Goal: Obtain resource: Download file/media

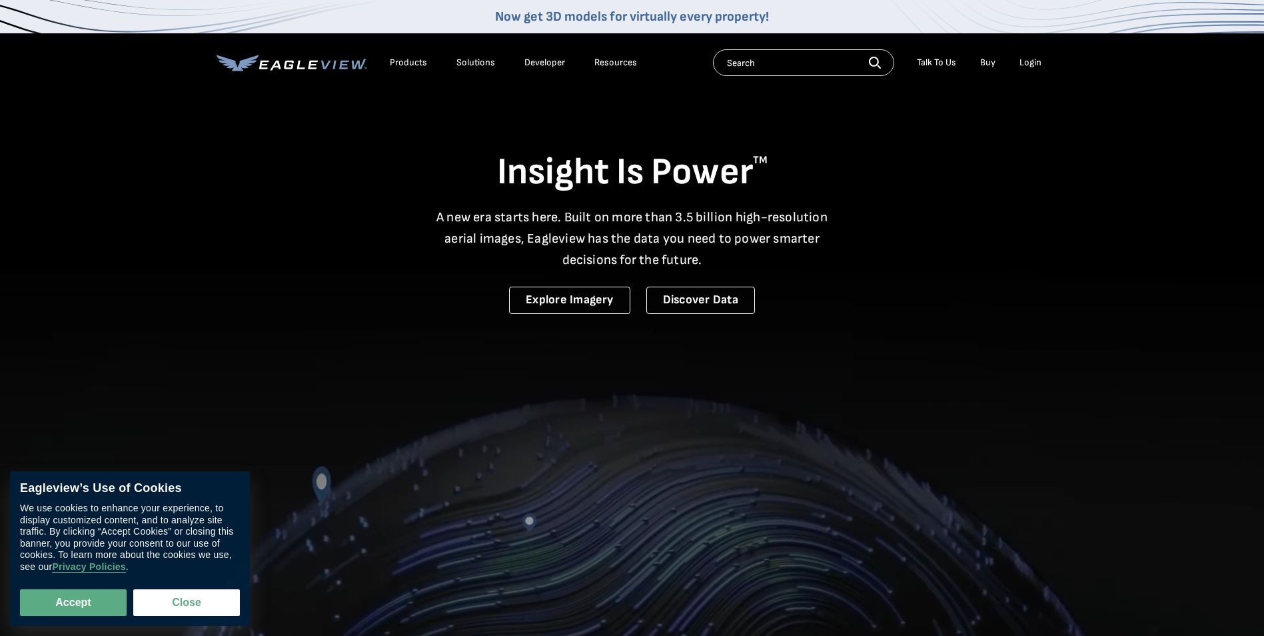
drag, startPoint x: 0, startPoint y: 0, endPoint x: 1031, endPoint y: 61, distance: 1032.7
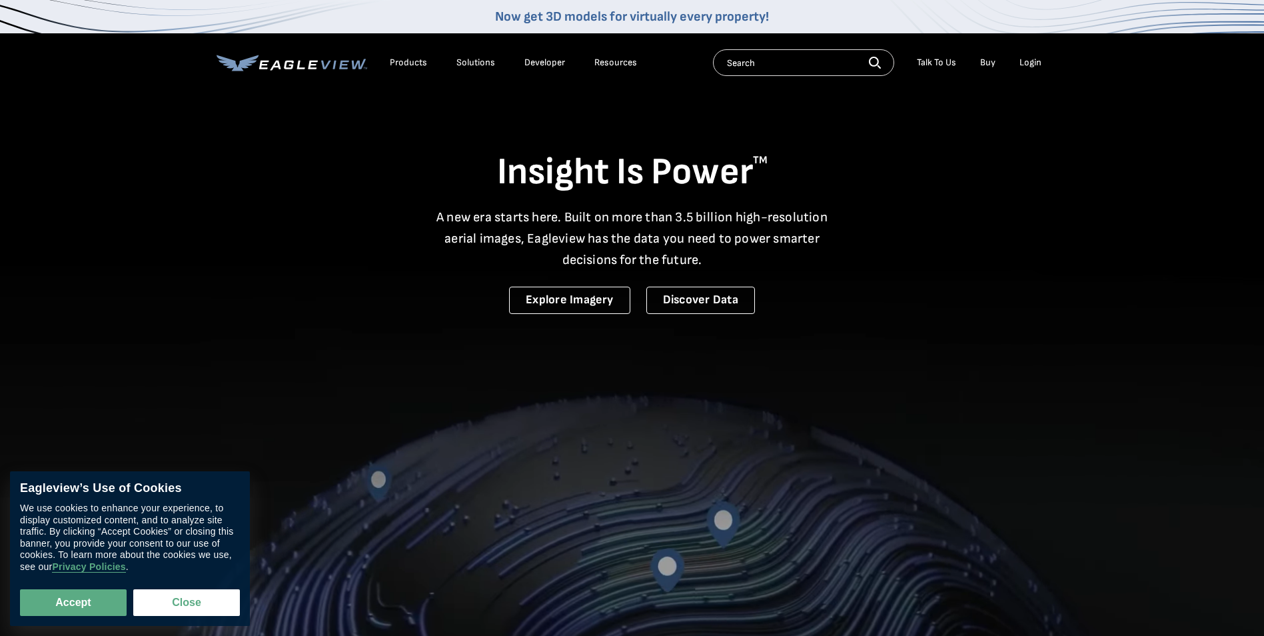
click at [1031, 61] on div "Login" at bounding box center [1031, 63] width 22 height 12
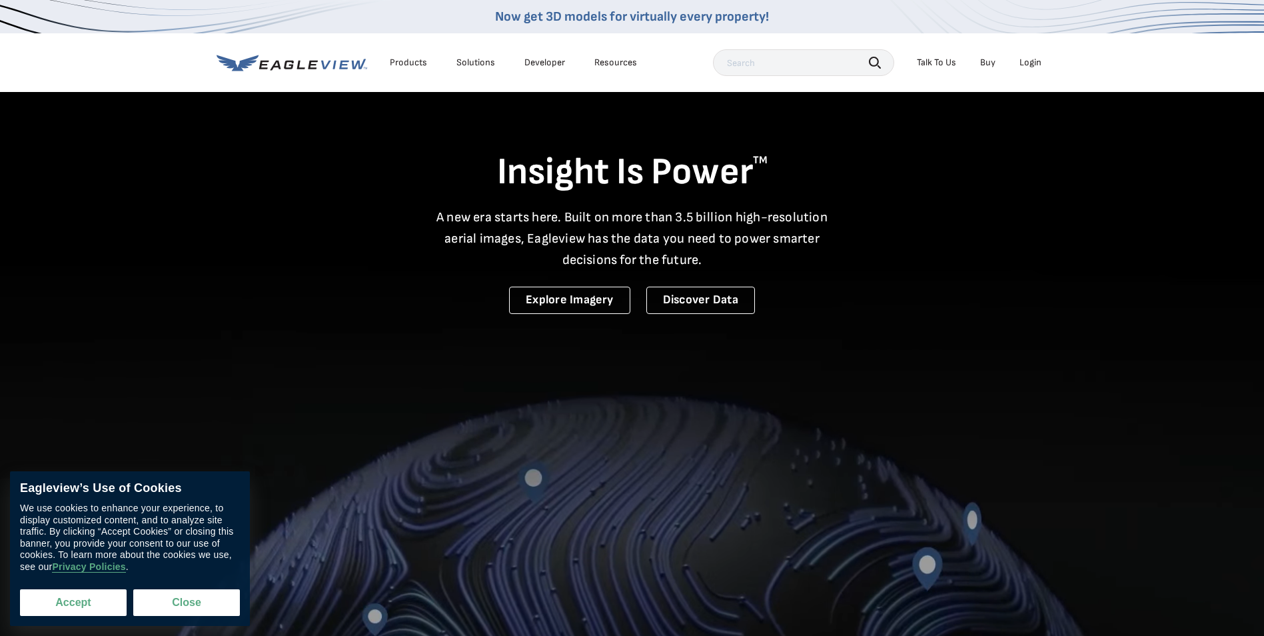
click at [70, 606] on button "Accept" at bounding box center [73, 602] width 107 height 27
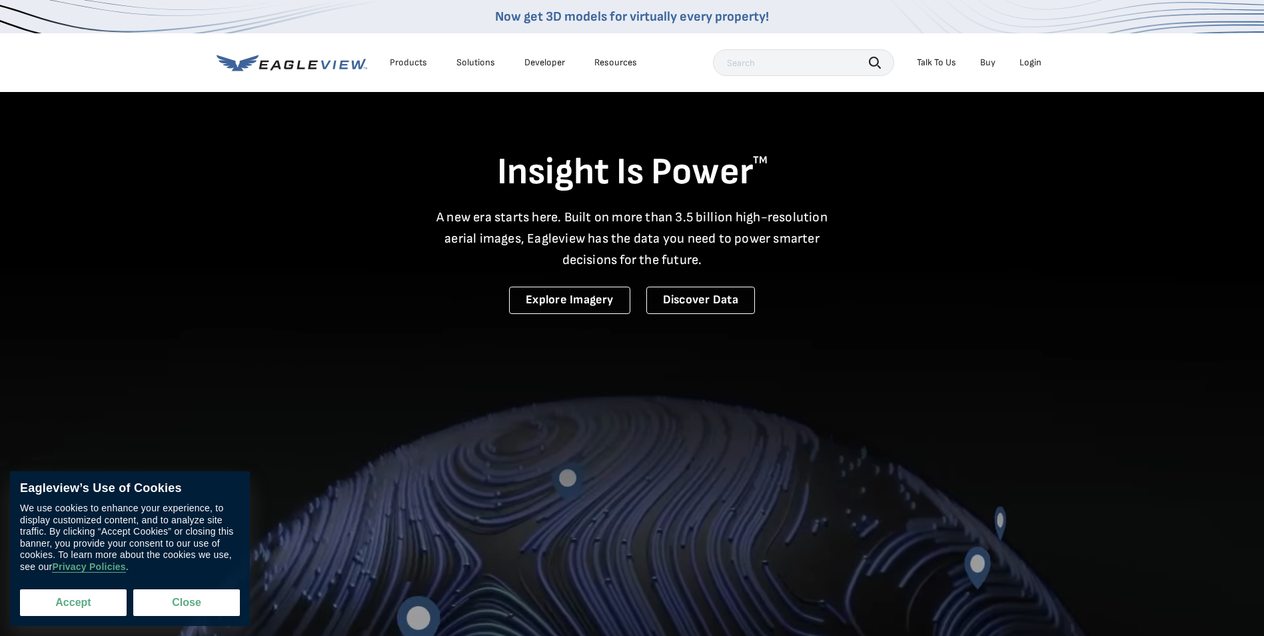
checkbox input "true"
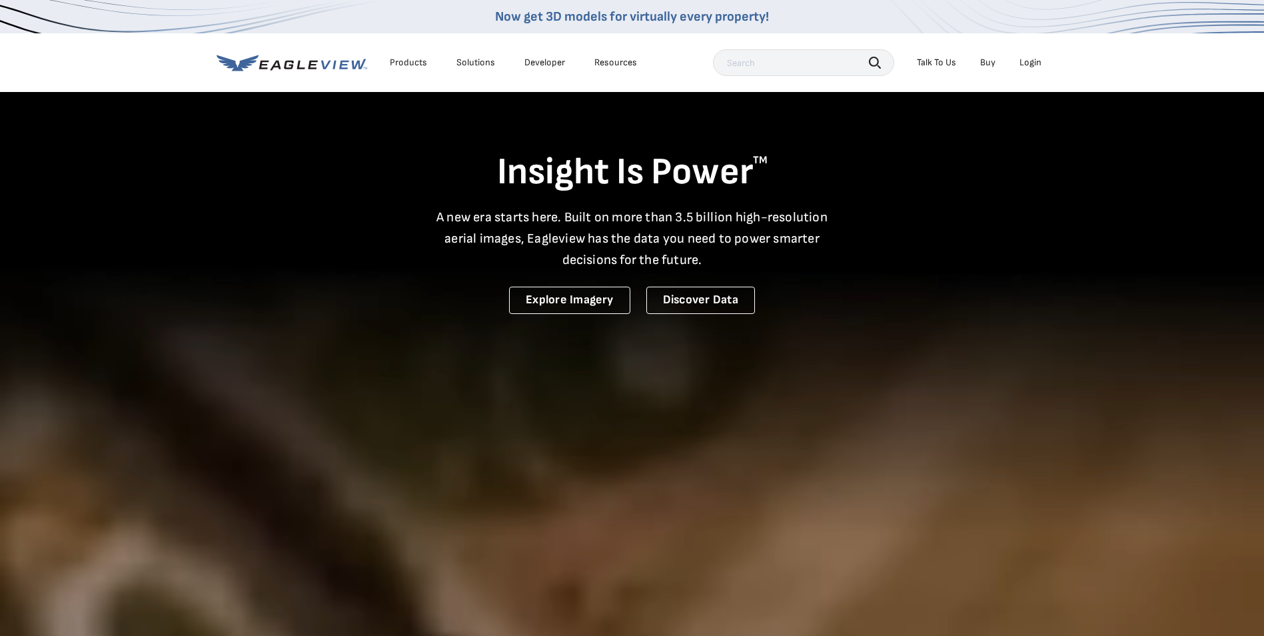
click at [1036, 61] on div "Login" at bounding box center [1031, 63] width 22 height 12
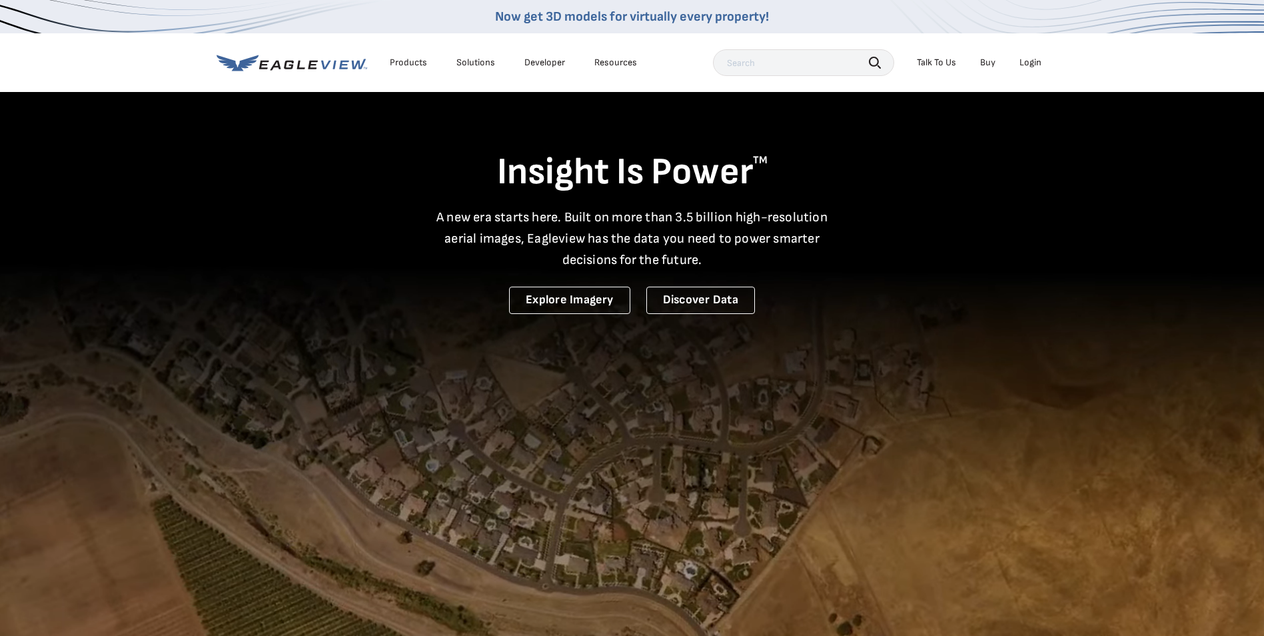
click at [1032, 59] on div "Login" at bounding box center [1031, 63] width 22 height 12
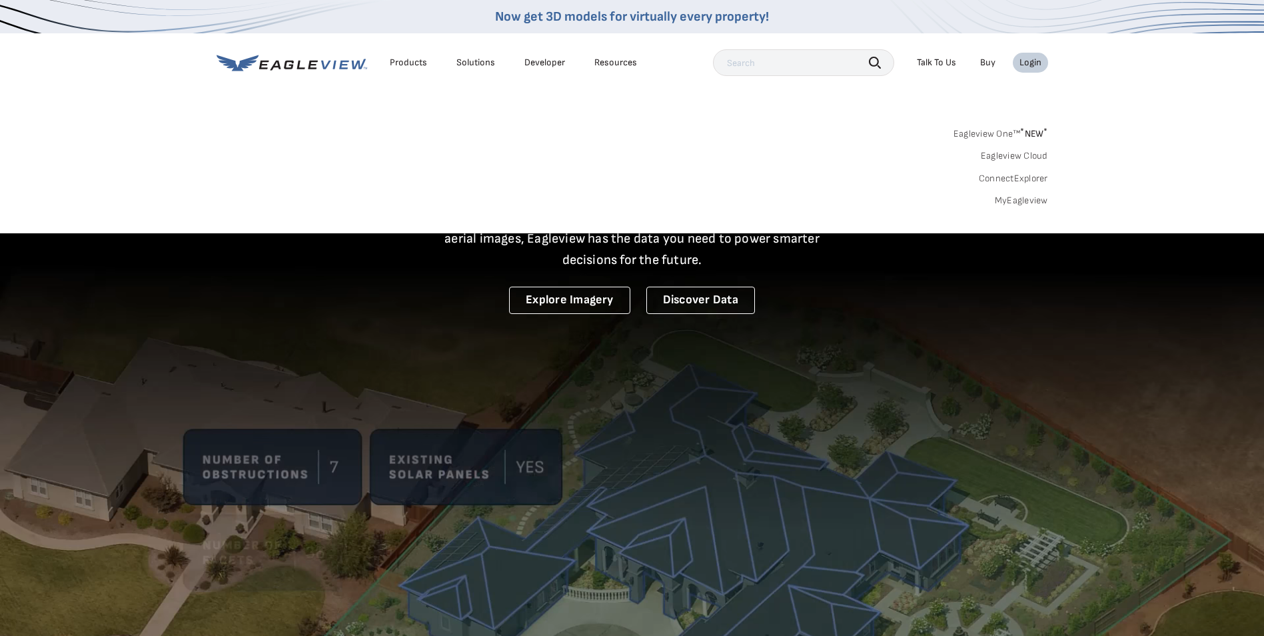
click at [409, 55] on li "Products" at bounding box center [408, 63] width 51 height 20
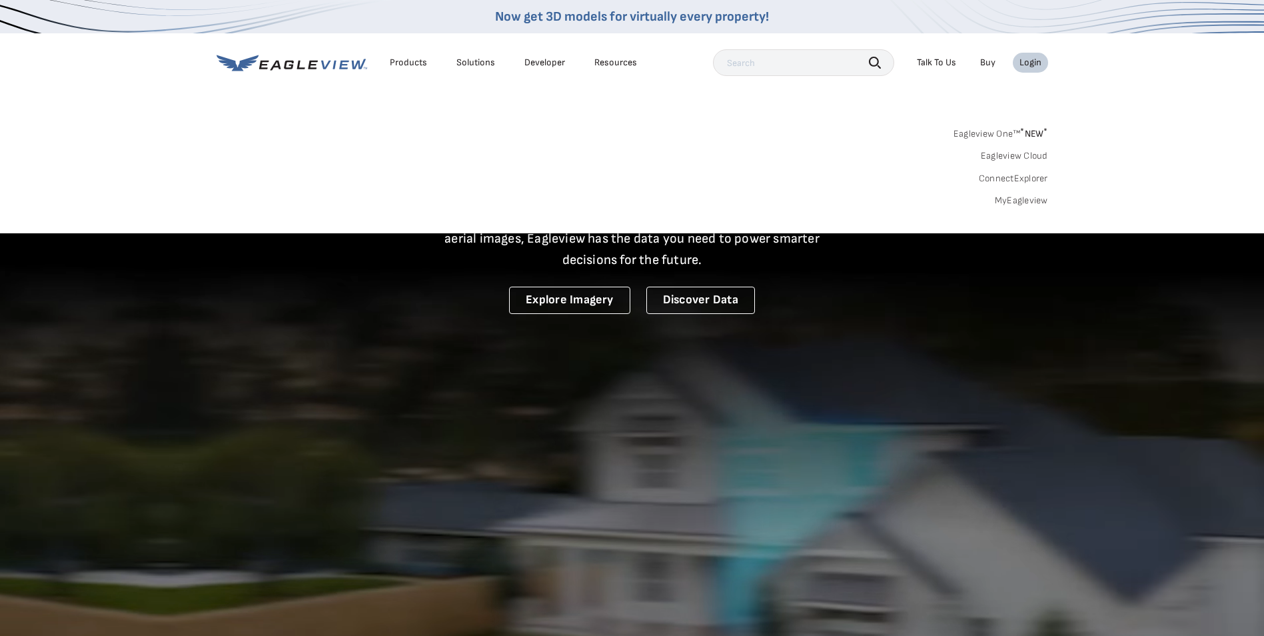
click at [405, 63] on div "Products" at bounding box center [408, 63] width 37 height 12
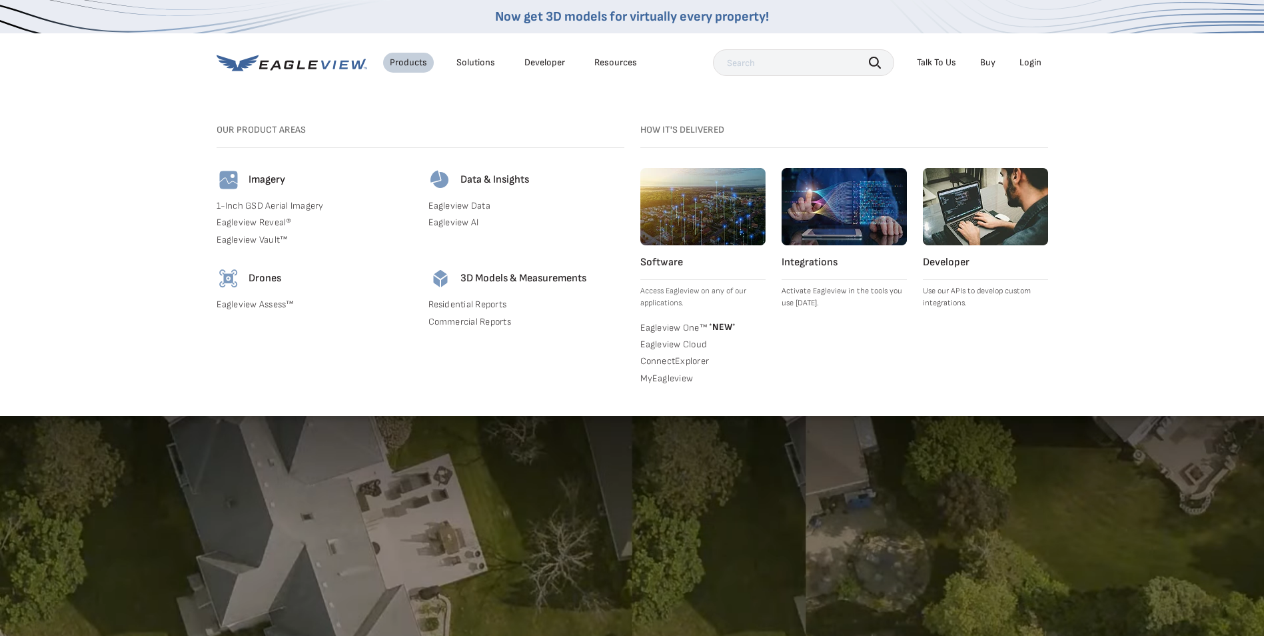
click at [1039, 59] on div "Login" at bounding box center [1031, 63] width 22 height 12
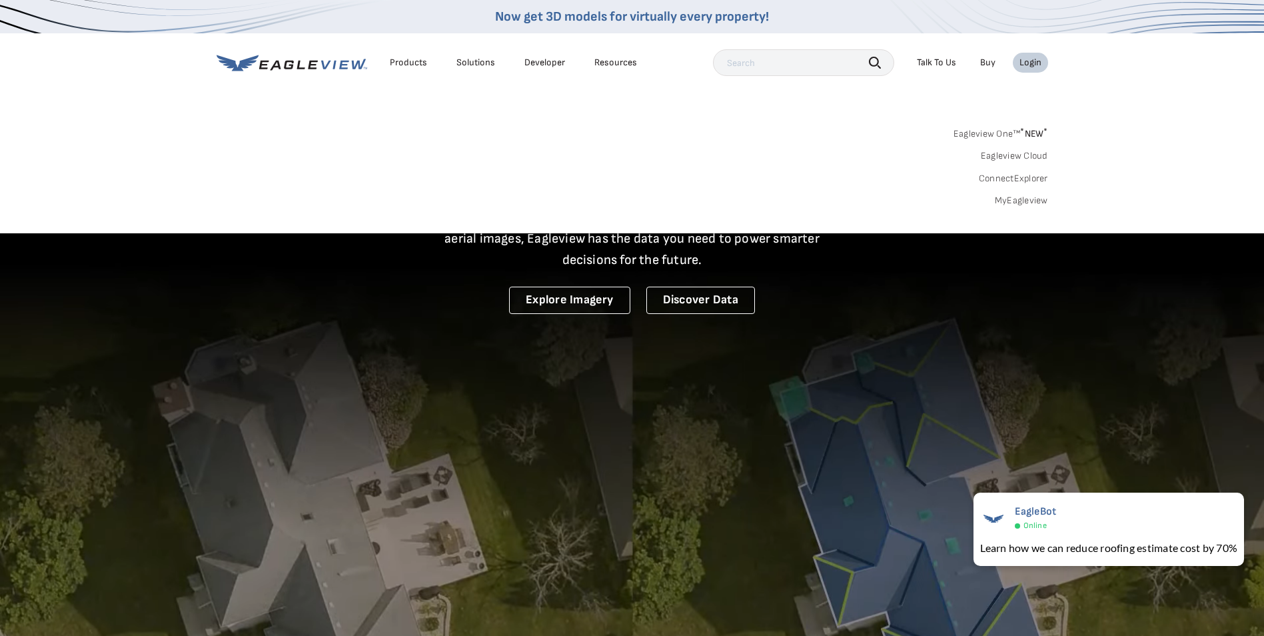
click at [1024, 201] on link "MyEagleview" at bounding box center [1021, 201] width 53 height 12
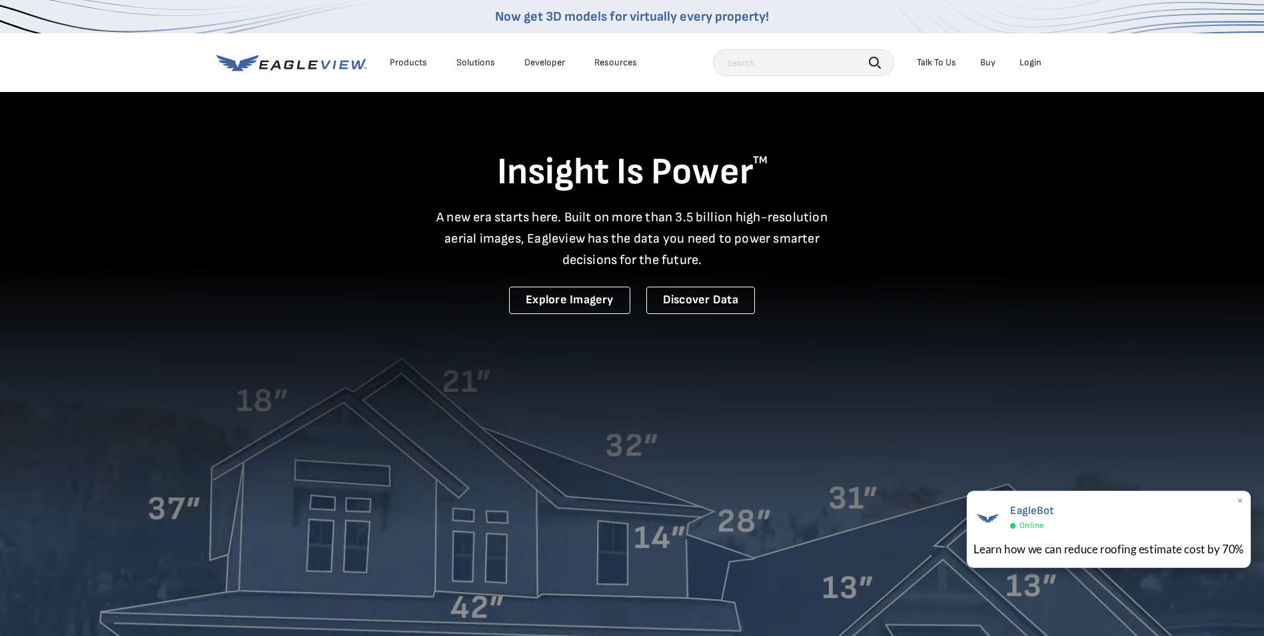
click at [1240, 502] on span "×" at bounding box center [1240, 501] width 7 height 14
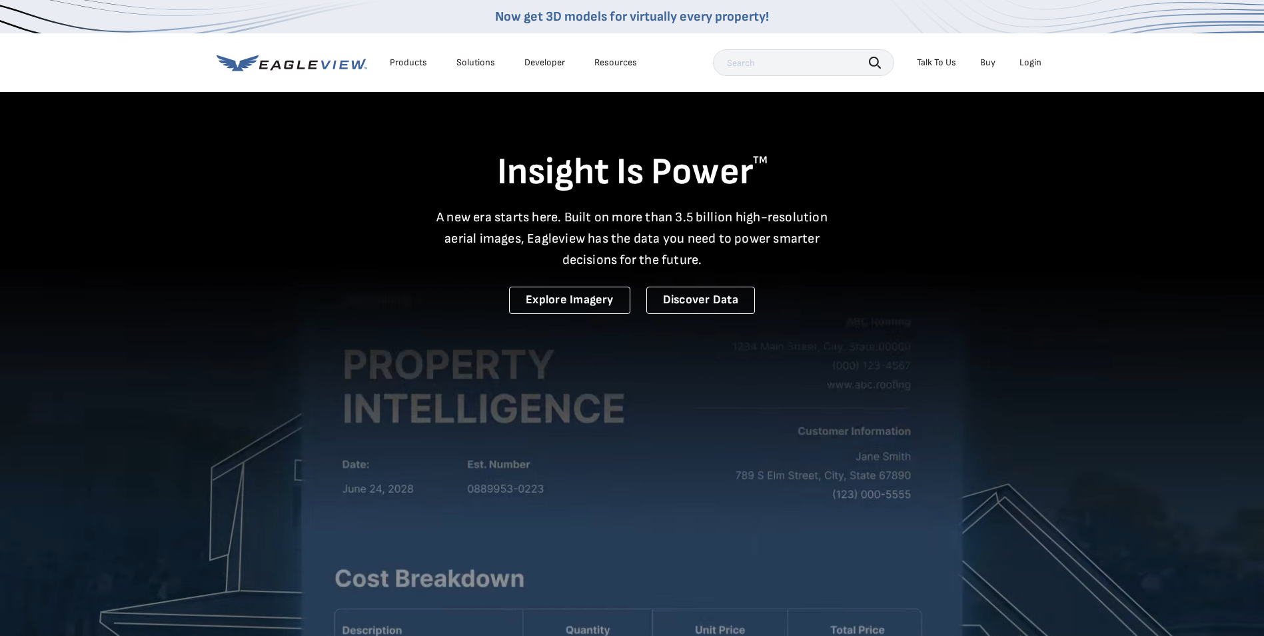
click at [628, 446] on video at bounding box center [632, 437] width 1264 height 874
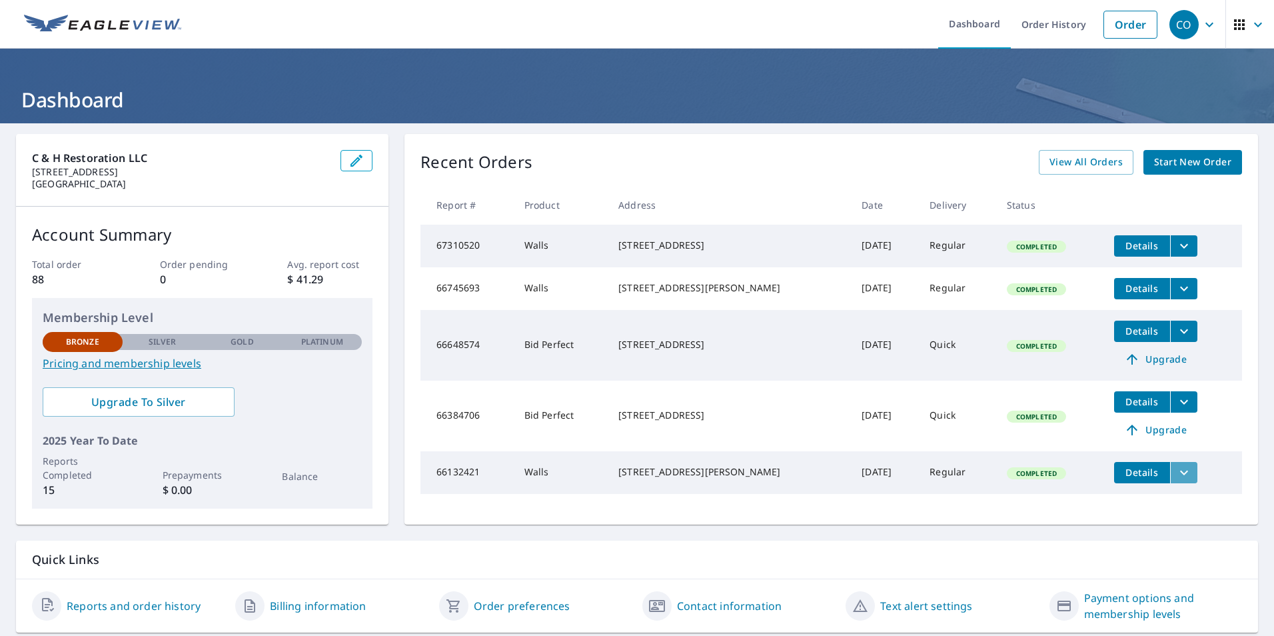
click at [1180, 474] on icon "filesDropdownBtn-66132421" at bounding box center [1184, 472] width 8 height 5
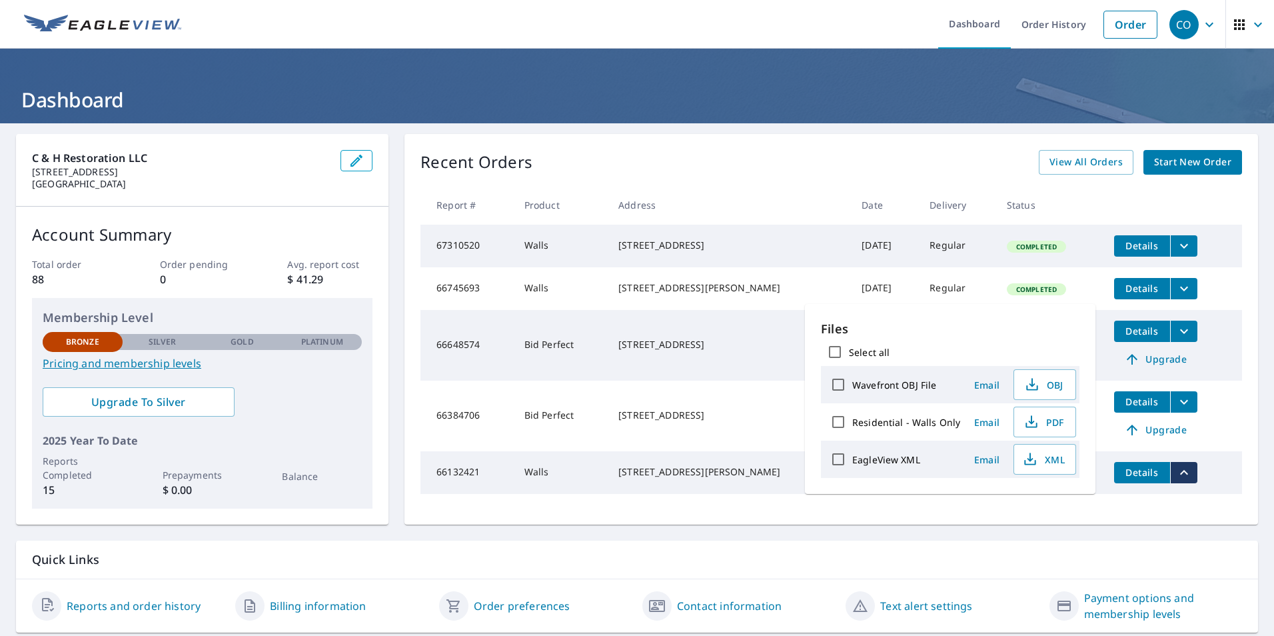
click at [870, 420] on label "Residential - Walls Only" at bounding box center [906, 422] width 108 height 13
click at [852, 420] on input "Residential - Walls Only" at bounding box center [838, 422] width 28 height 28
checkbox input "true"
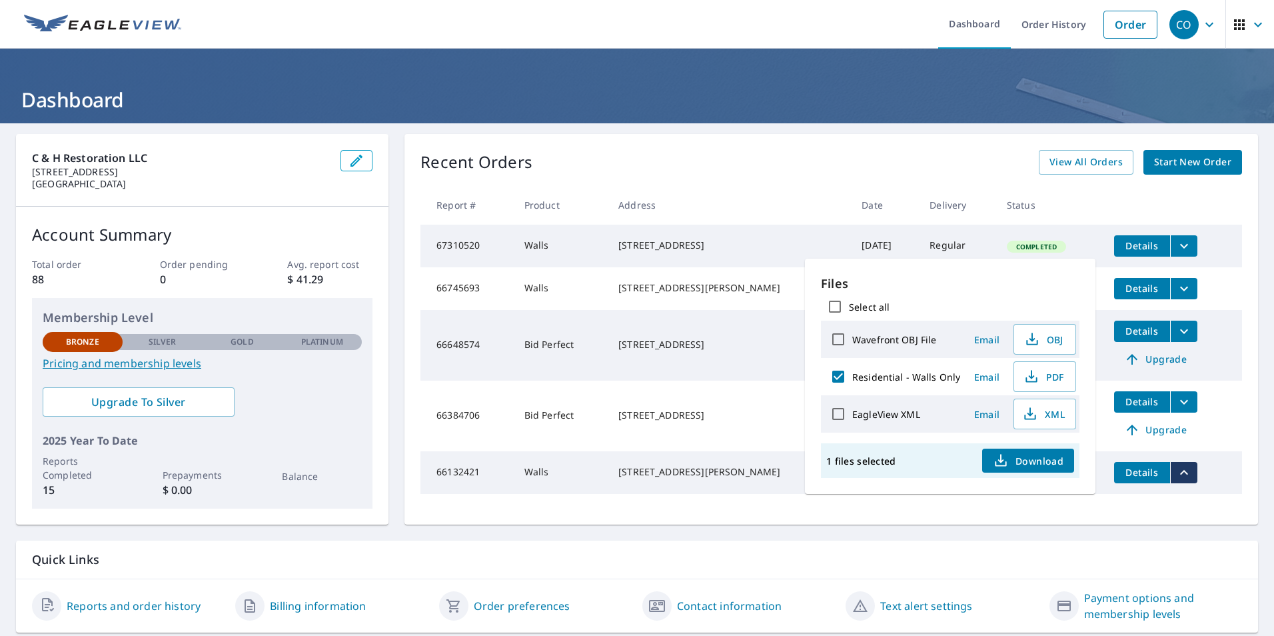
click at [969, 540] on div "C & H Restoration LLC [STREET_ADDRESS] Account Summary Total order 88 Order pen…" at bounding box center [637, 383] width 1274 height 520
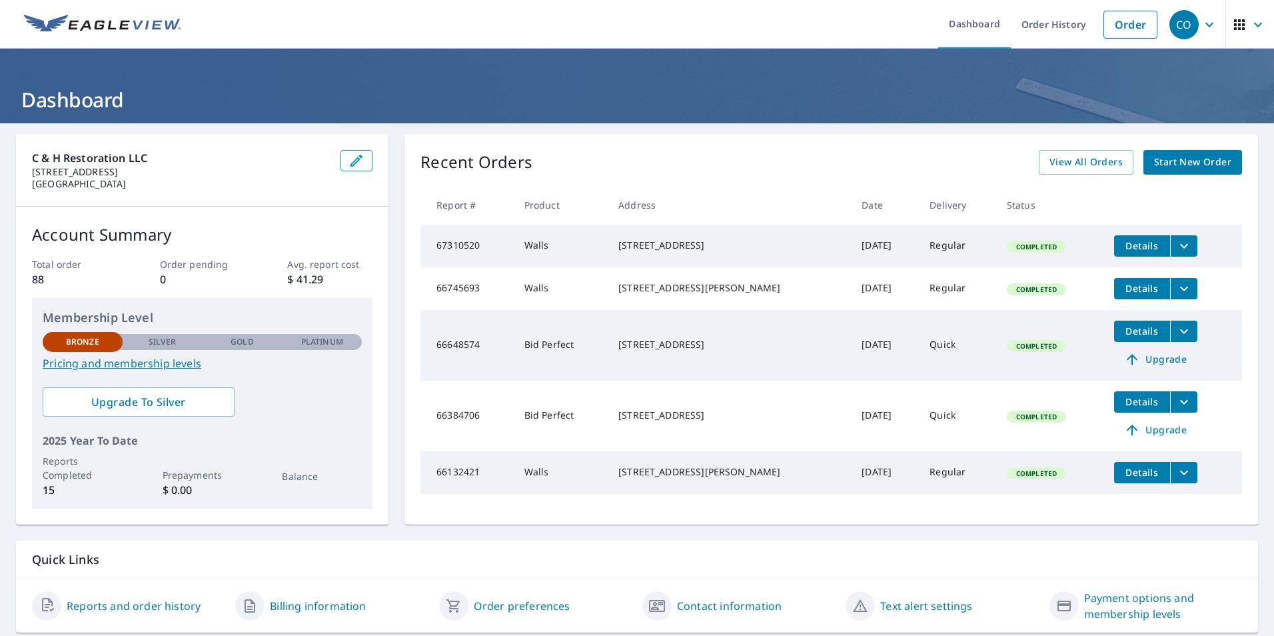
click at [1128, 478] on span "Details" at bounding box center [1142, 472] width 40 height 13
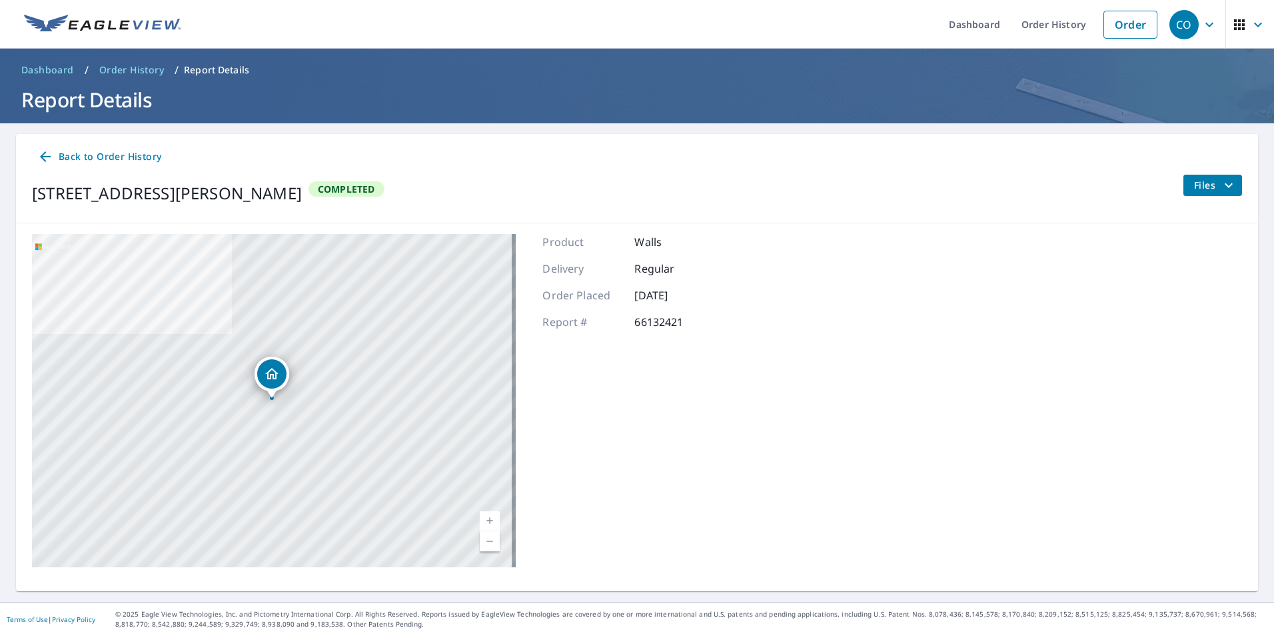
click at [1199, 187] on span "Files" at bounding box center [1215, 185] width 43 height 16
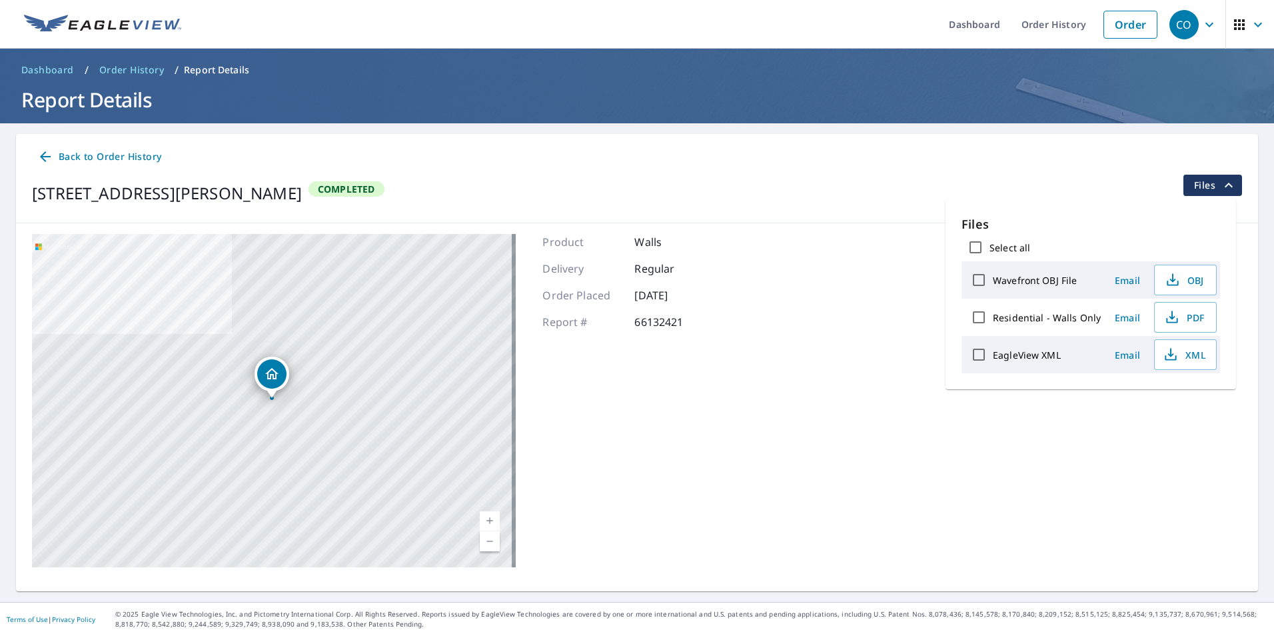
click at [1004, 317] on label "Residential - Walls Only" at bounding box center [1047, 317] width 108 height 13
click at [993, 317] on input "Residential - Walls Only" at bounding box center [979, 317] width 28 height 28
checkbox input "true"
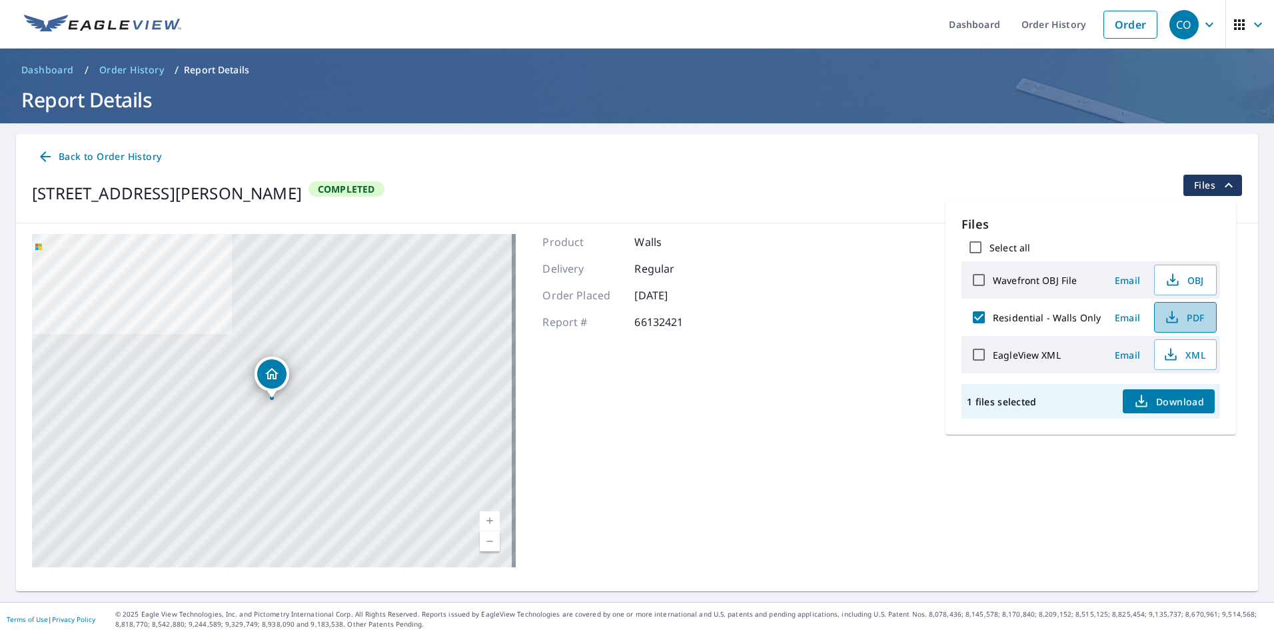
click at [1193, 319] on span "PDF" at bounding box center [1184, 317] width 43 height 16
